Goal: Book appointment/travel/reservation

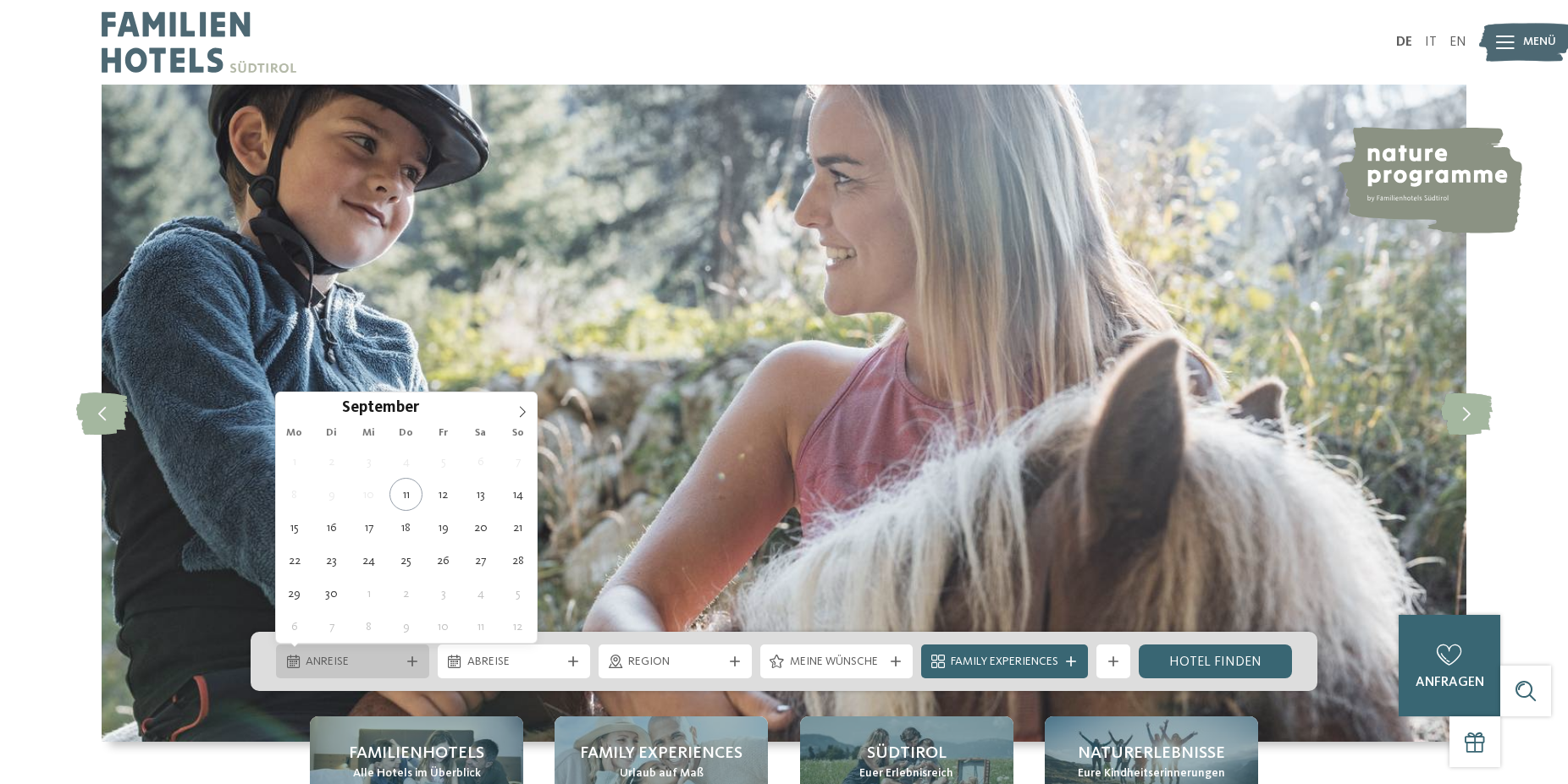
click at [340, 655] on span "Anreise" at bounding box center [352, 662] width 94 height 17
click at [520, 408] on icon at bounding box center [522, 412] width 12 height 12
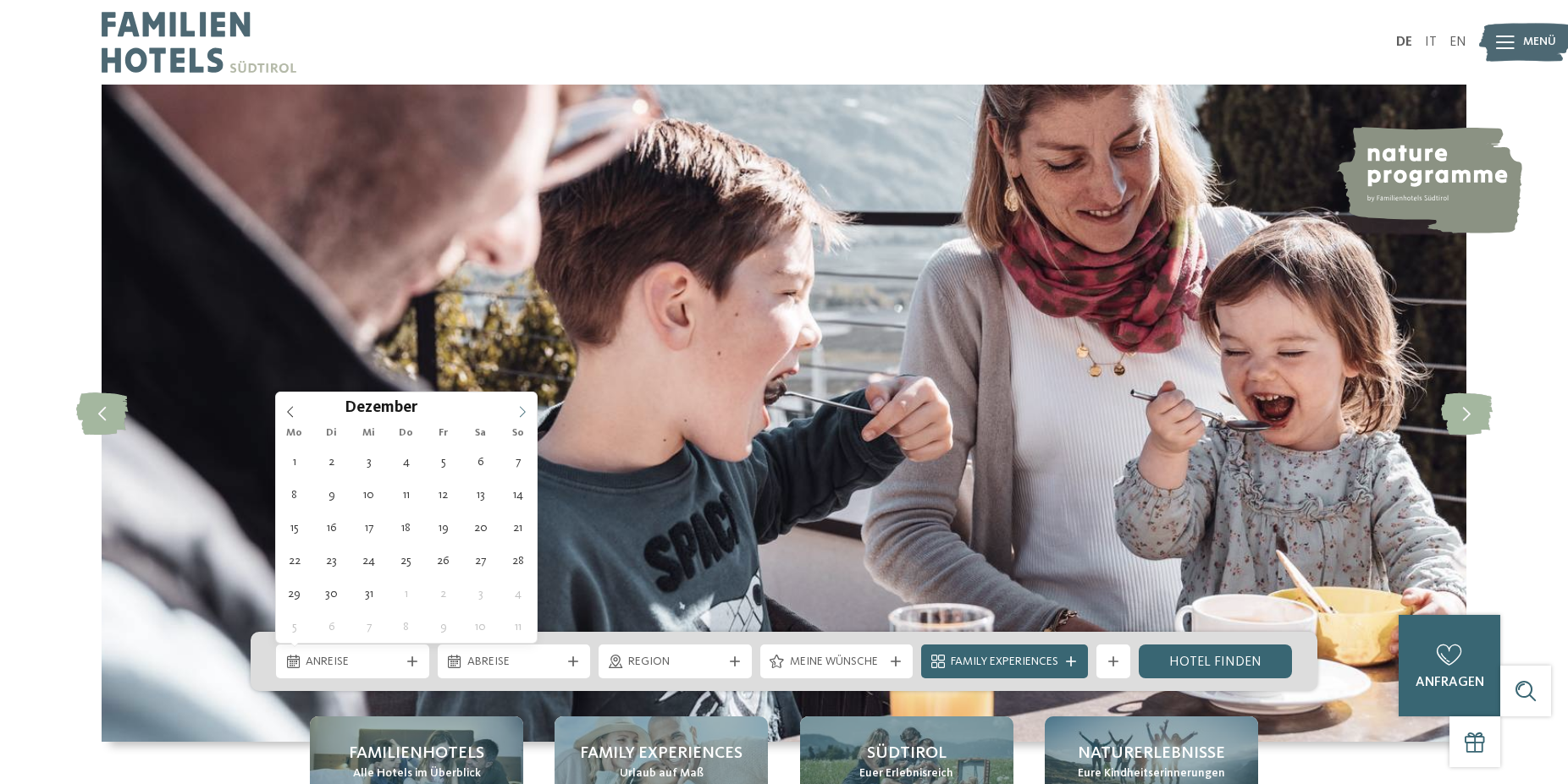
click at [520, 408] on icon at bounding box center [522, 412] width 12 height 12
type div "[DATE]"
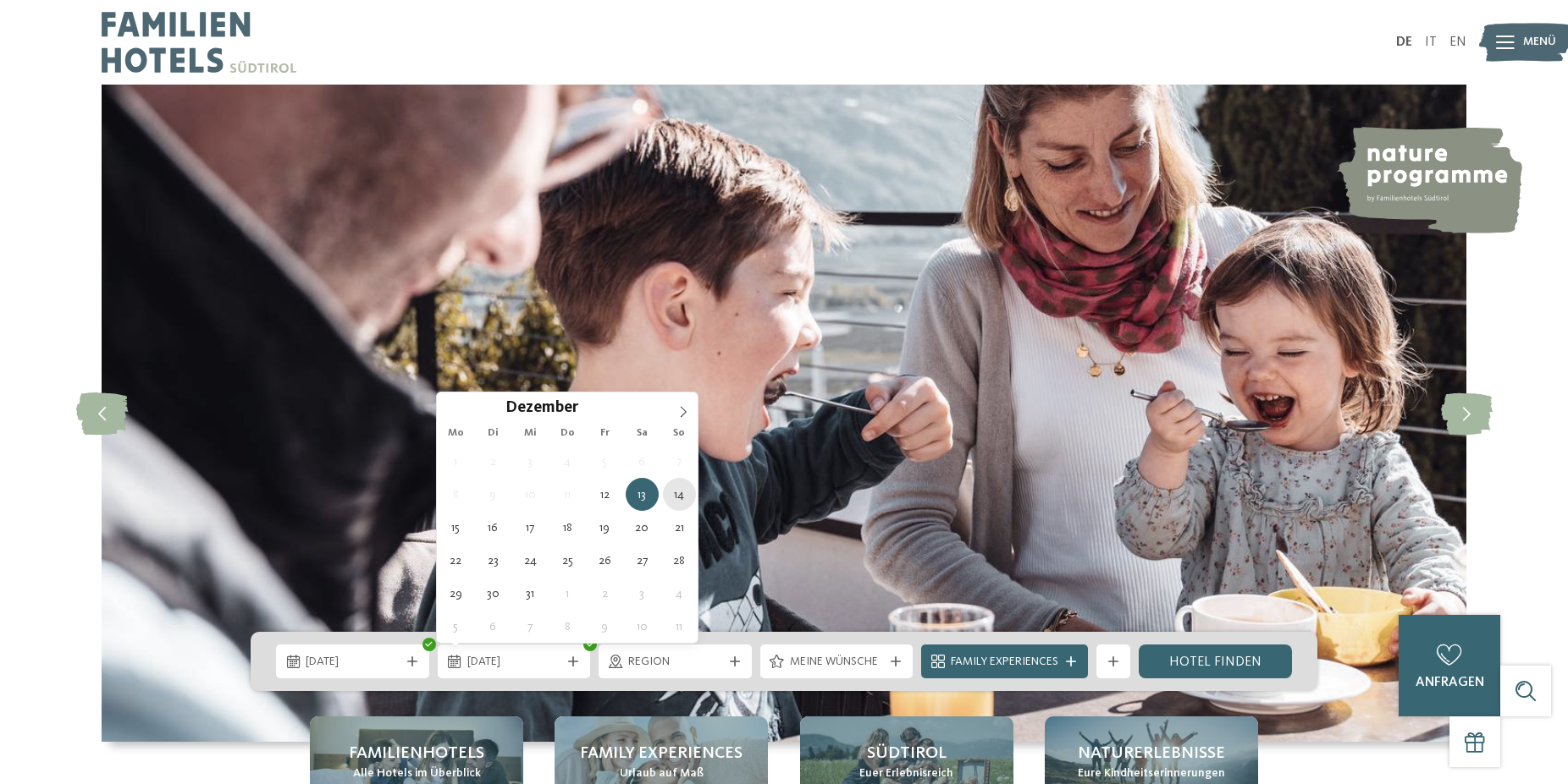
type div "[DATE]"
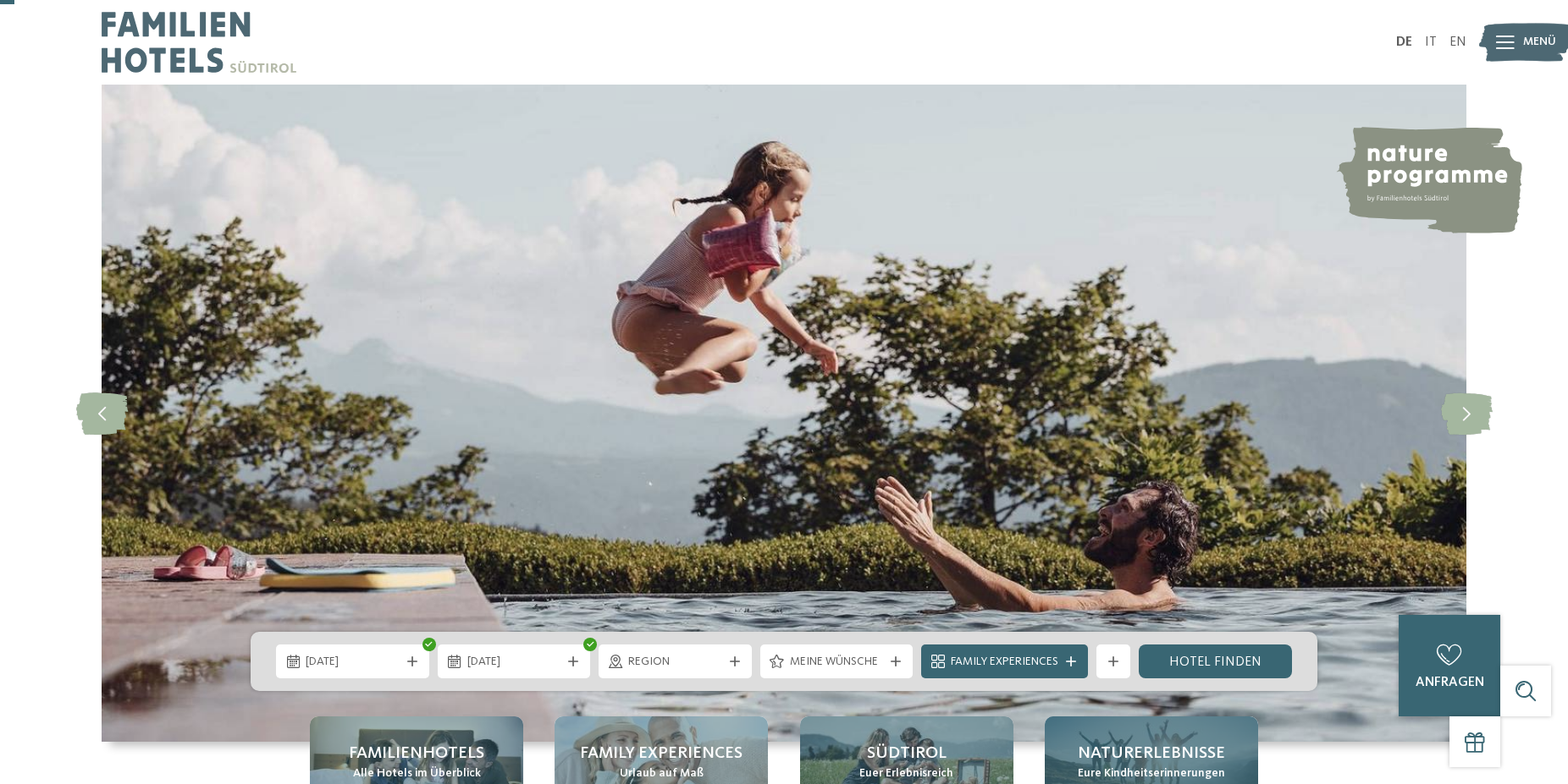
scroll to position [173, 0]
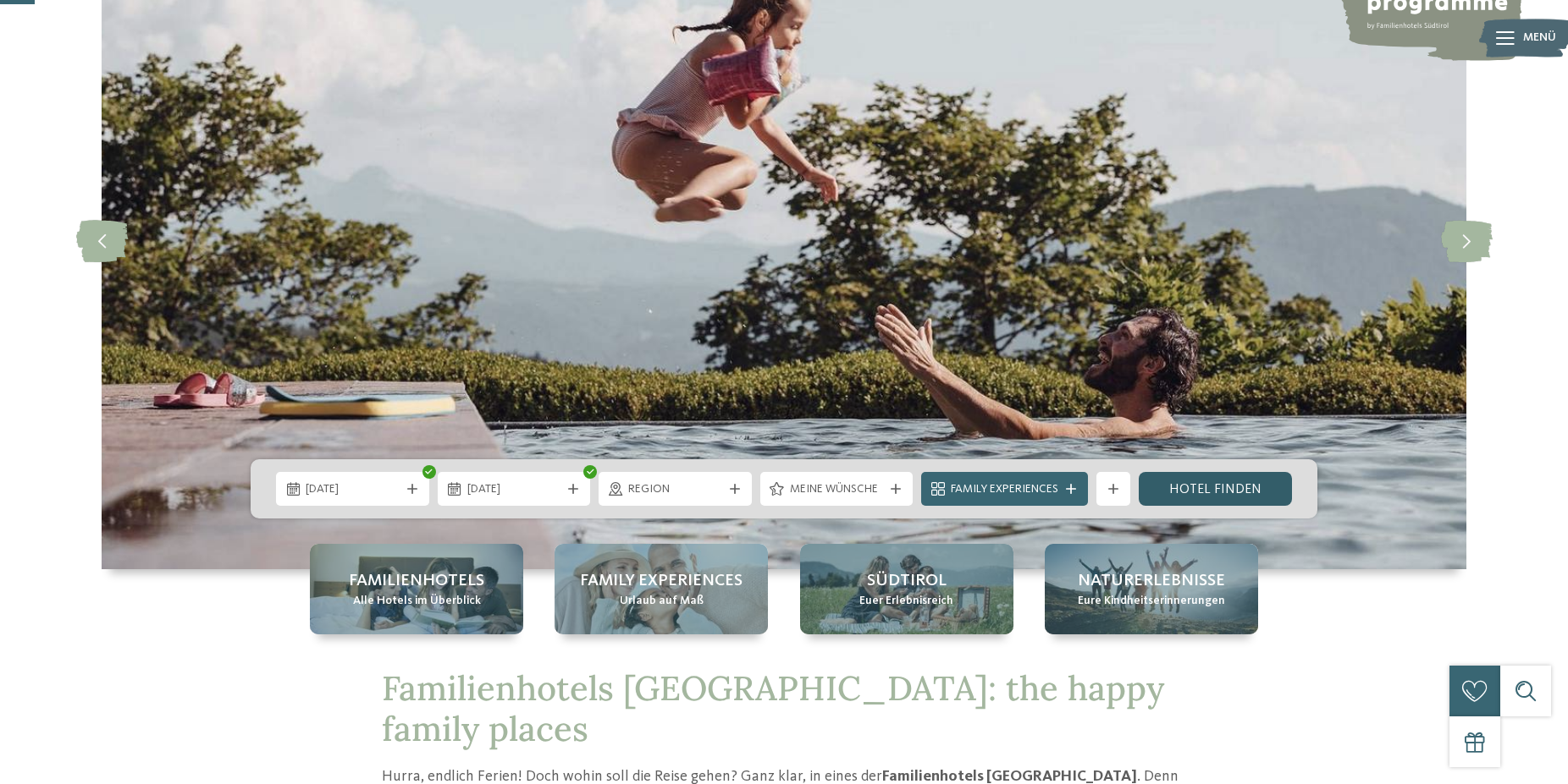
click at [1199, 480] on link "Hotel finden" at bounding box center [1215, 489] width 153 height 34
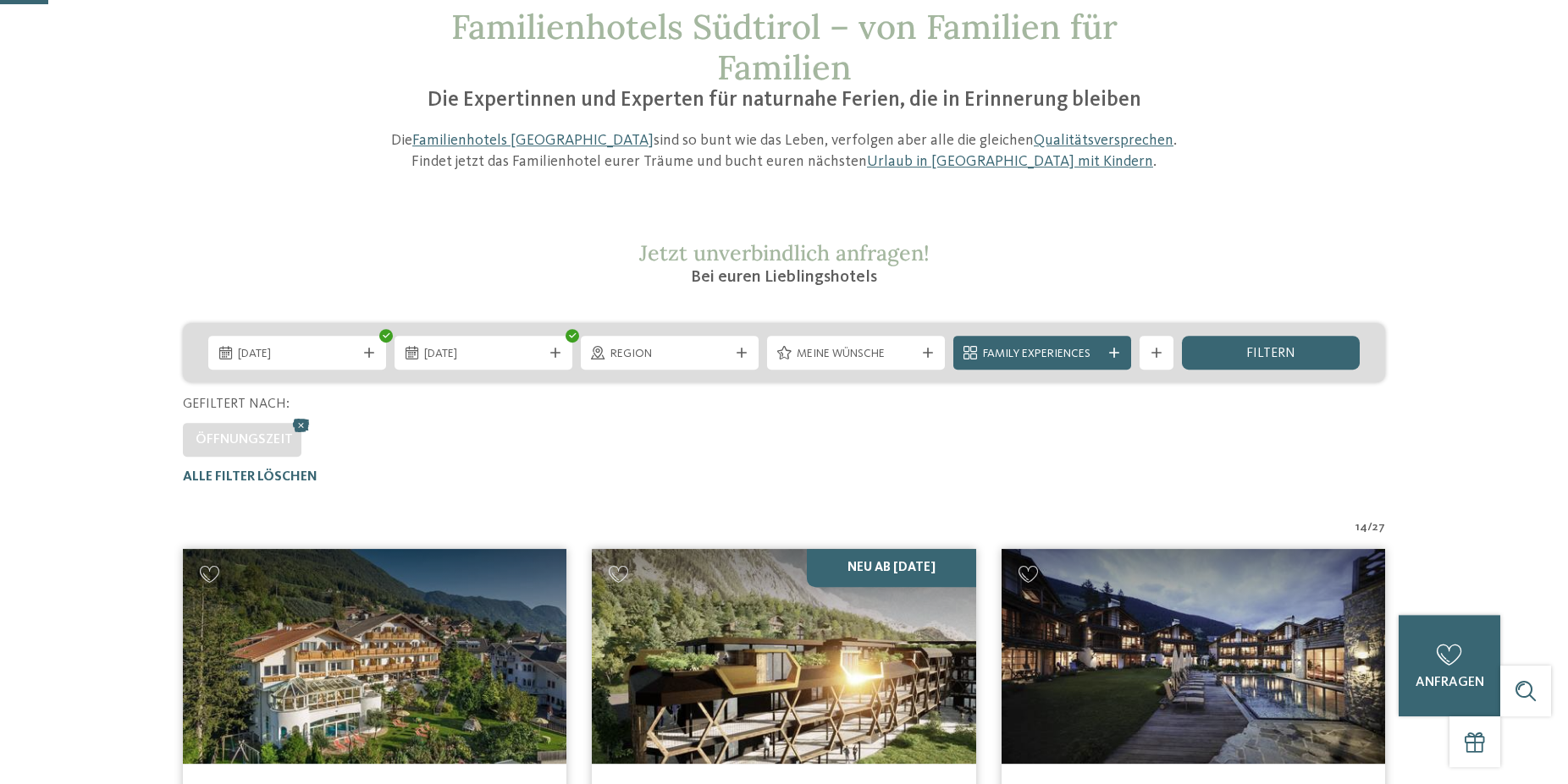
scroll to position [258, 0]
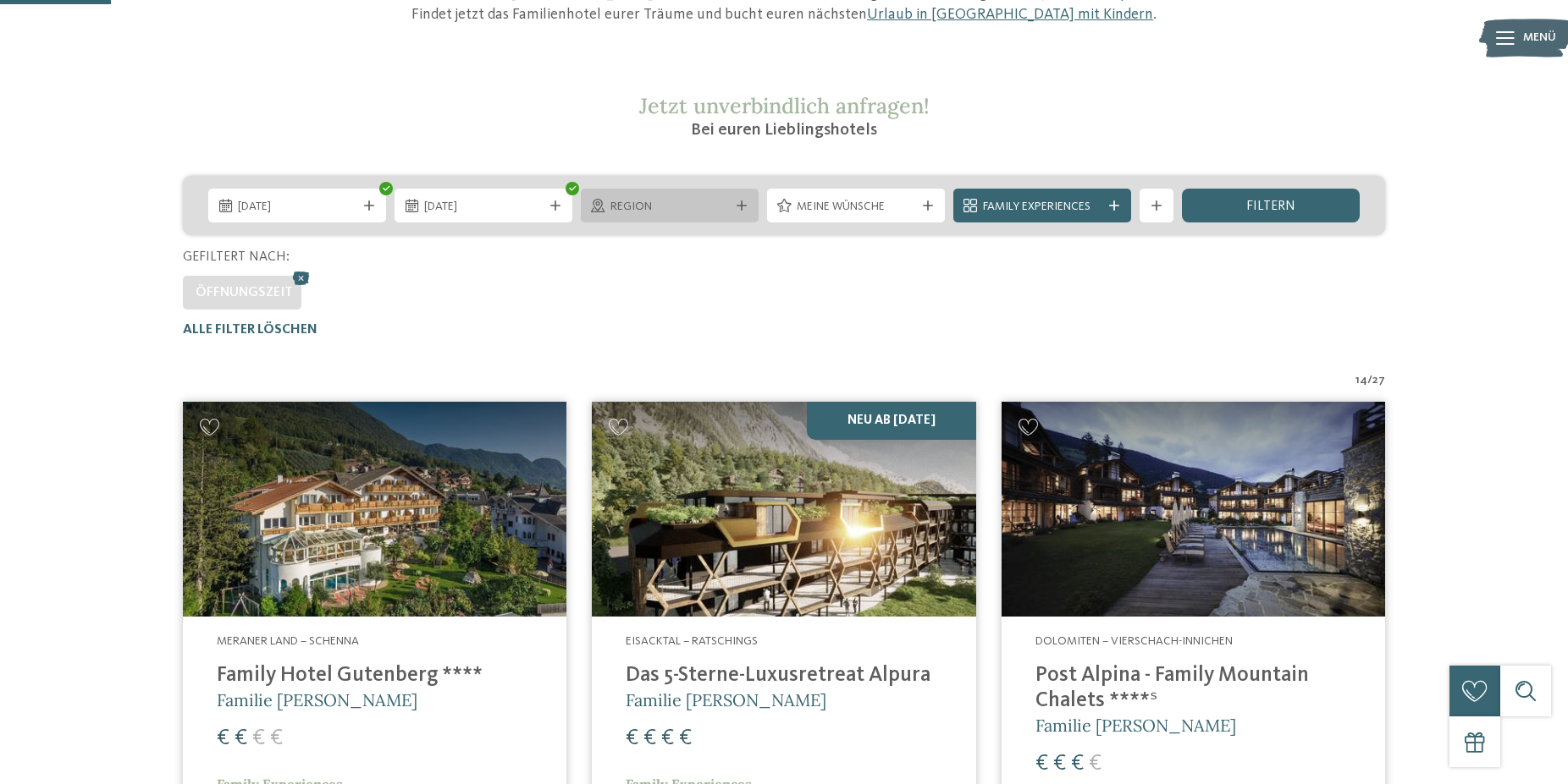
click at [609, 194] on div "Region" at bounding box center [669, 205] width 178 height 34
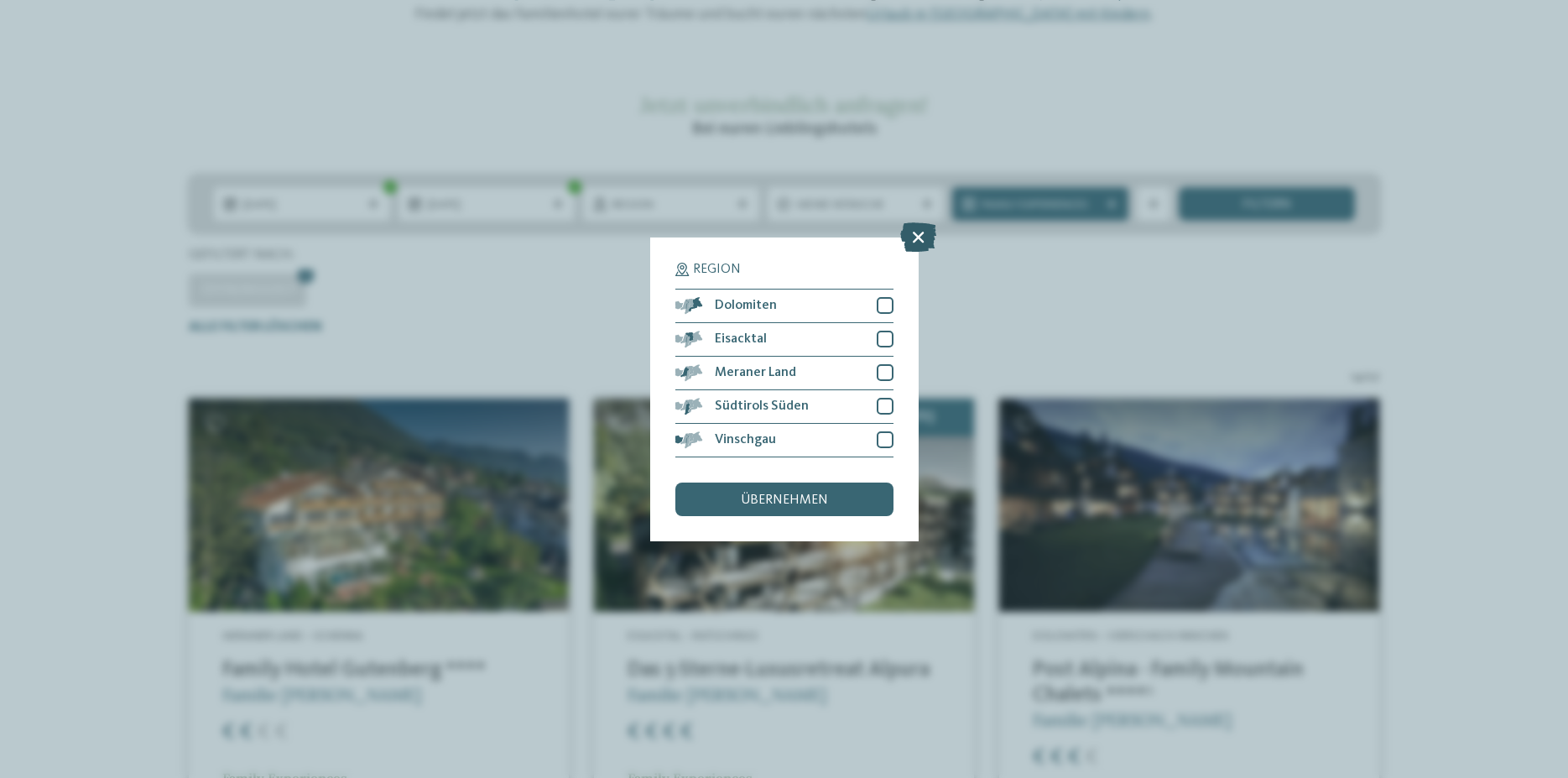
click at [925, 229] on icon at bounding box center [918, 236] width 36 height 29
